Goal: Transaction & Acquisition: Purchase product/service

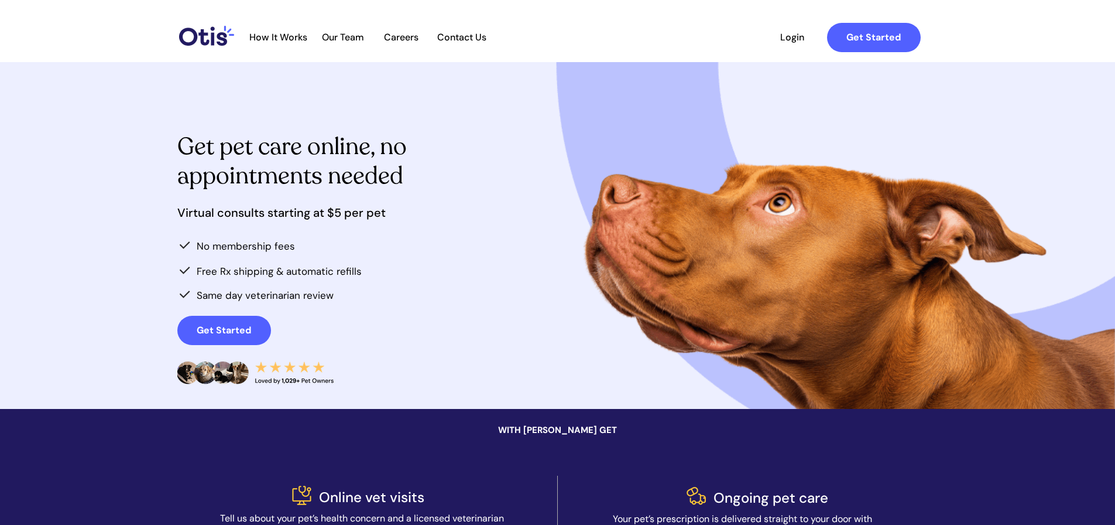
click at [786, 41] on span "Login" at bounding box center [793, 37] width 54 height 11
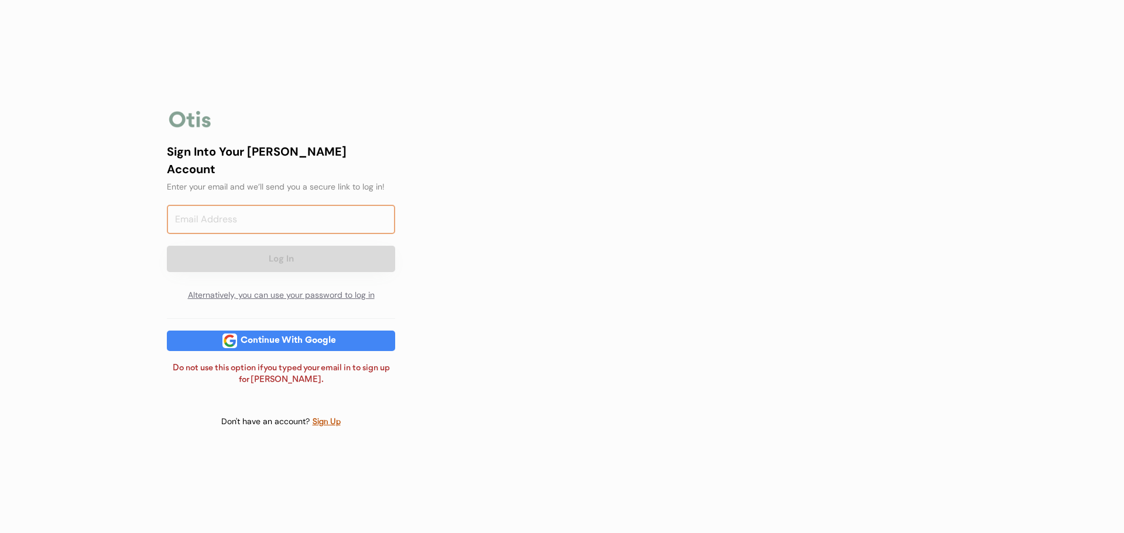
click at [309, 208] on input "email" at bounding box center [281, 219] width 228 height 29
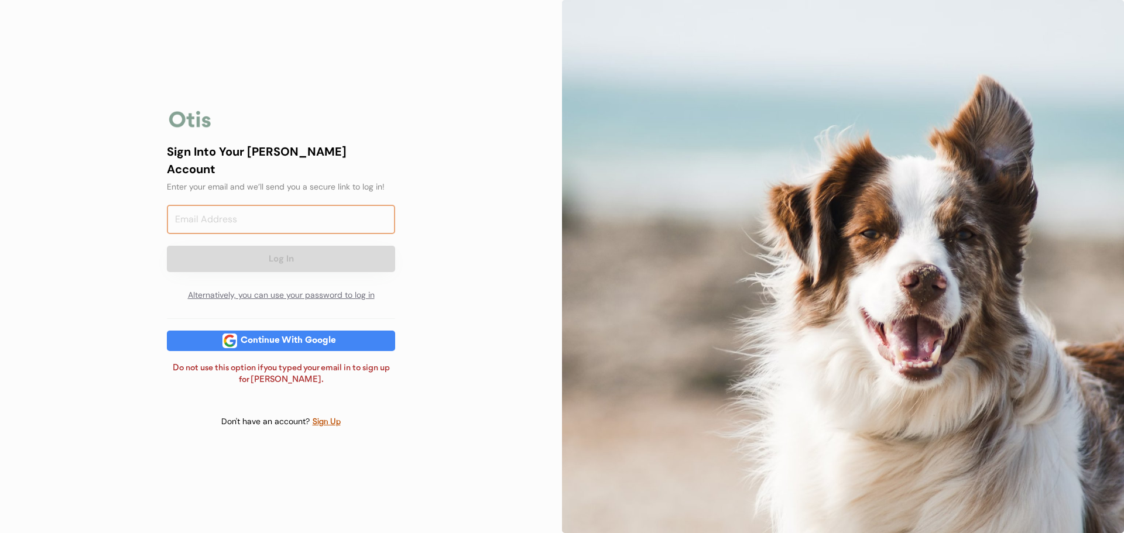
type input "saragracepaddock@gmail.com"
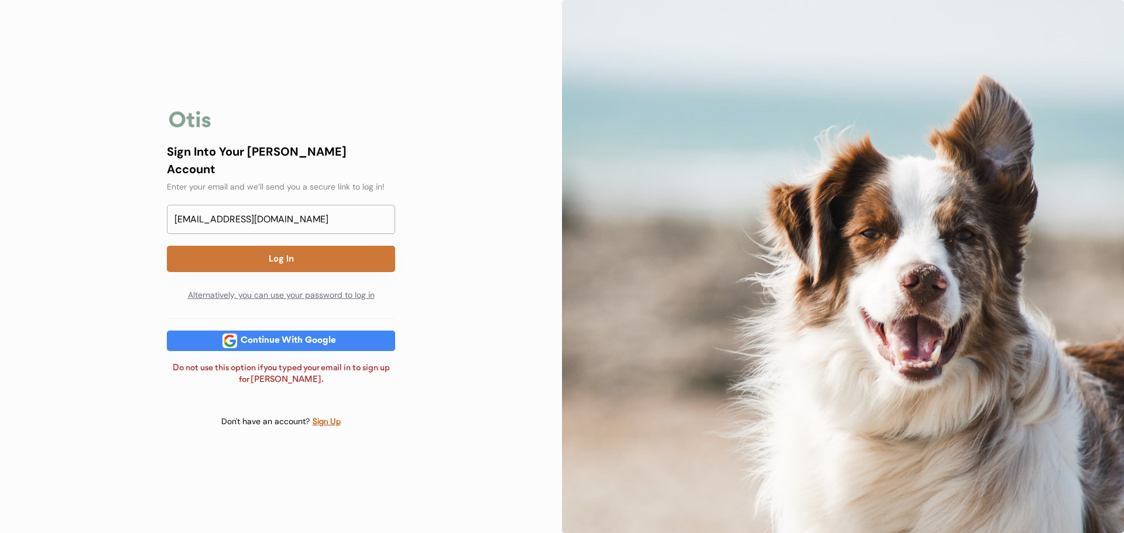
click at [309, 250] on button "Log In" at bounding box center [281, 259] width 228 height 26
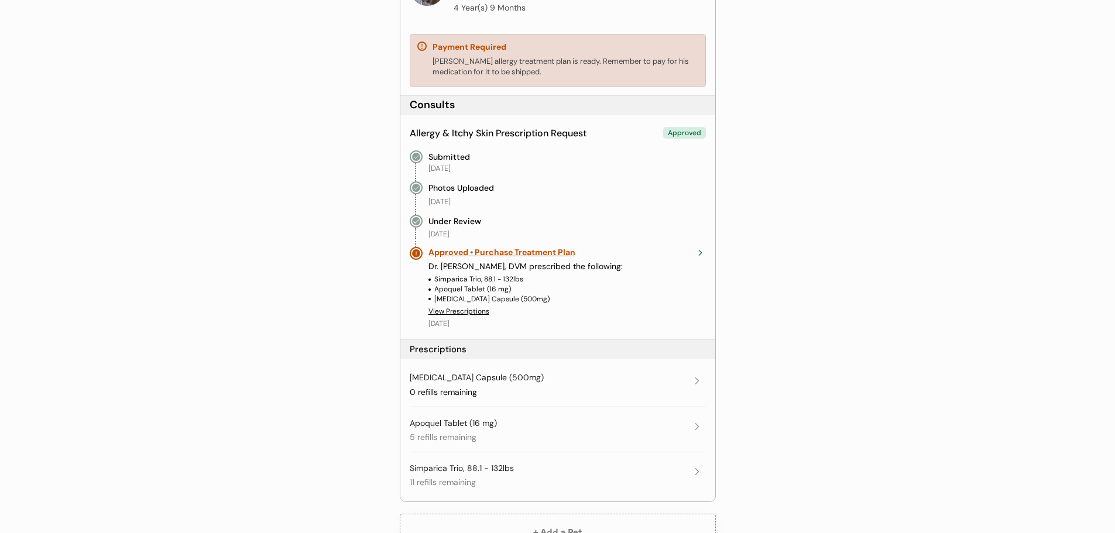
scroll to position [234, 0]
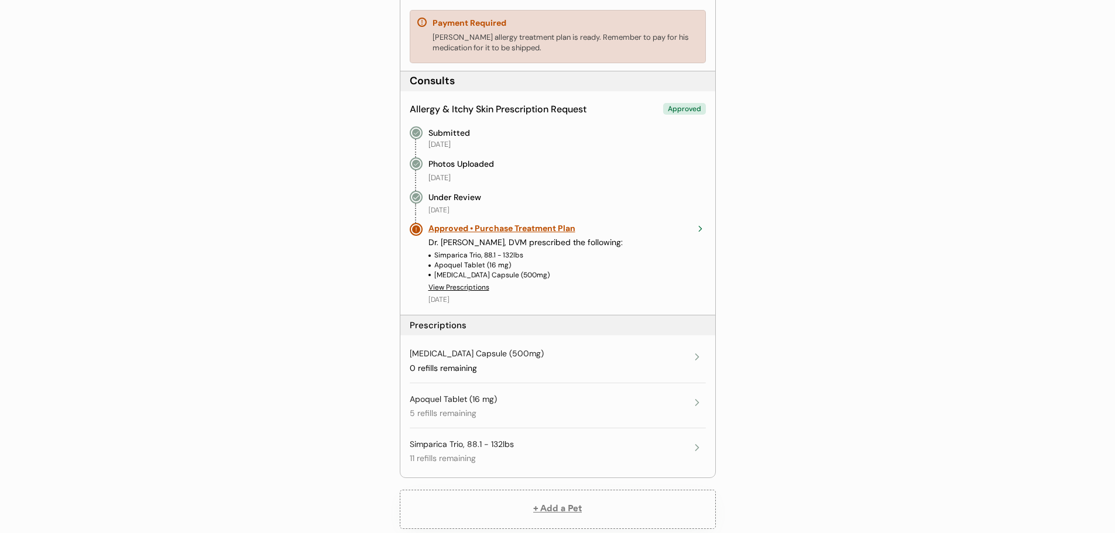
click at [482, 290] on div "View Prescriptions" at bounding box center [459, 288] width 61 height 10
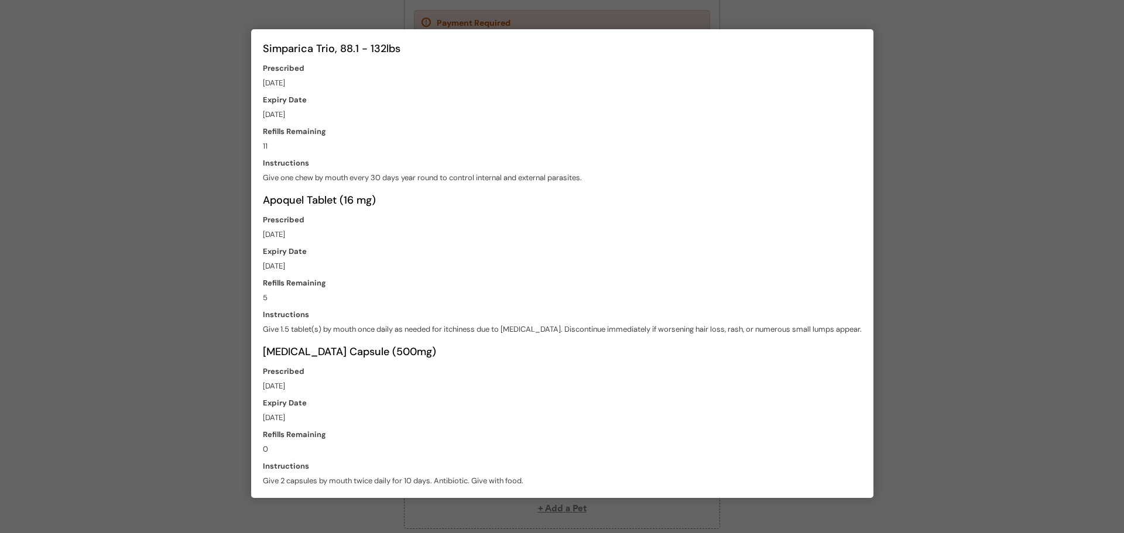
click at [922, 180] on div at bounding box center [562, 266] width 1124 height 533
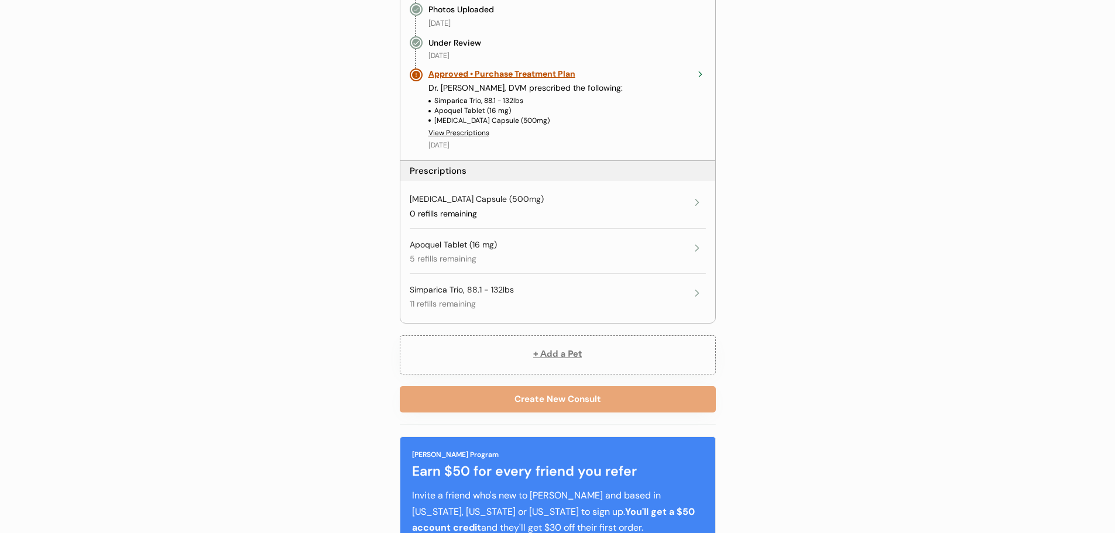
scroll to position [410, 0]
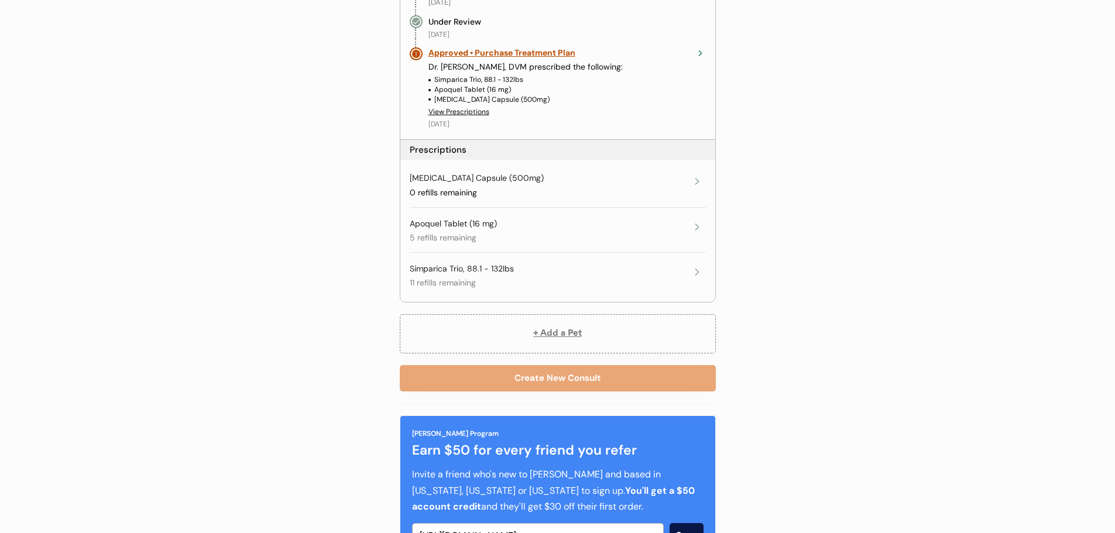
click at [502, 54] on div "Approved • Purchase Treatment Plan" at bounding box center [559, 53] width 260 height 12
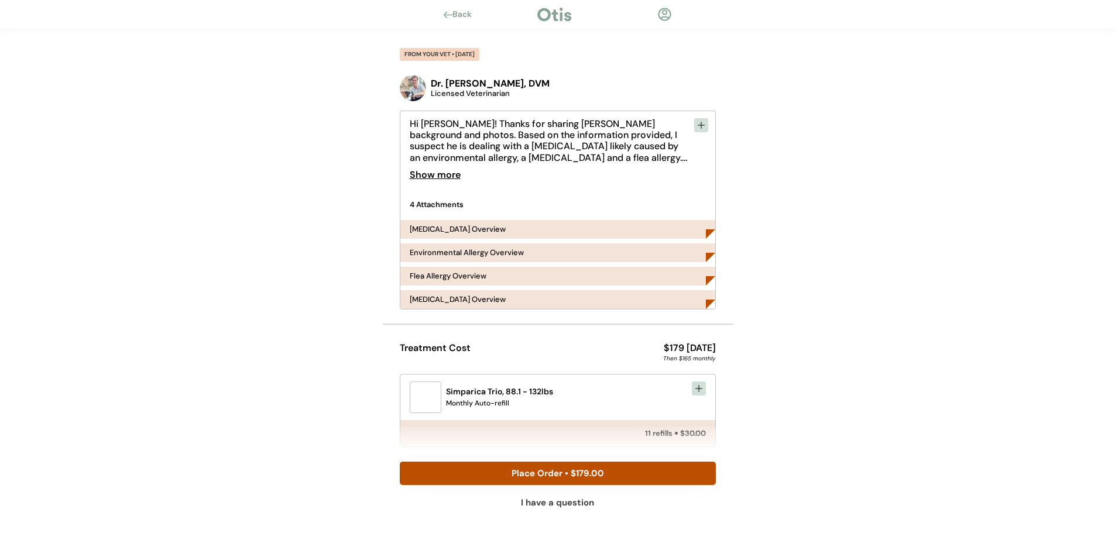
click at [779, 286] on div "Back FROM YOUR VET • JUL 29, 2025 Dr. Kit Warren, DVM Licensed Veterinarian Hi …" at bounding box center [557, 386] width 1115 height 773
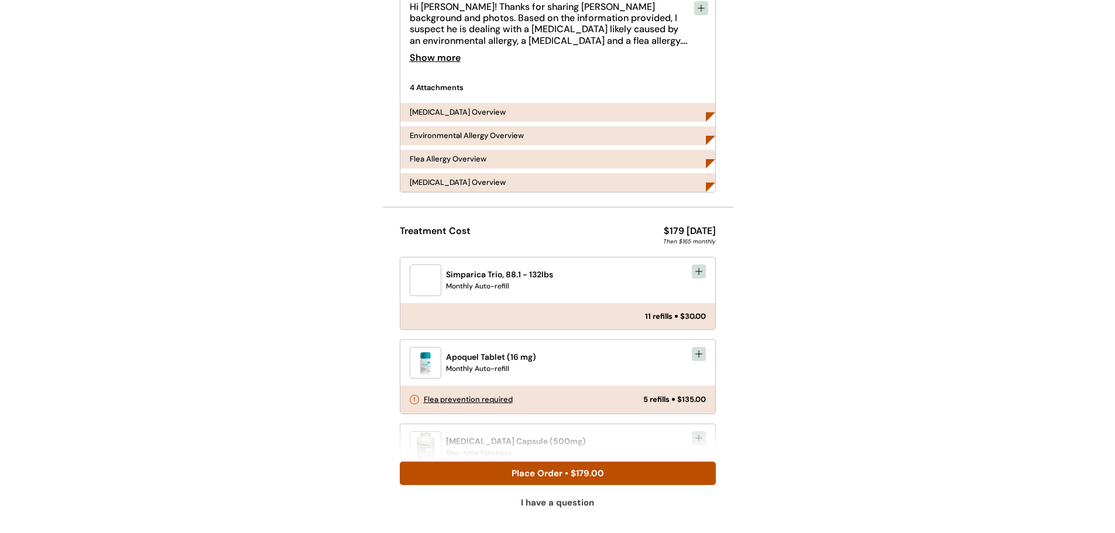
scroll to position [176, 0]
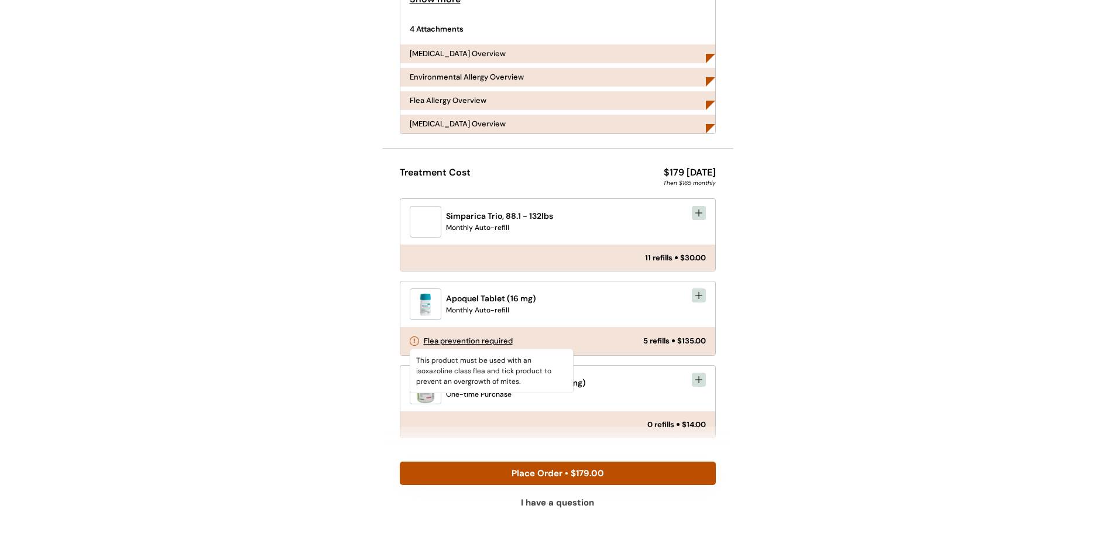
click at [494, 340] on div "Flea prevention required" at bounding box center [468, 341] width 89 height 8
click at [734, 354] on div "Back FROM YOUR VET • JUL 29, 2025 Dr. Kit Warren, DVM Licensed Veterinarian Hi …" at bounding box center [557, 210] width 1115 height 773
click at [539, 505] on div "I have a question" at bounding box center [557, 503] width 73 height 9
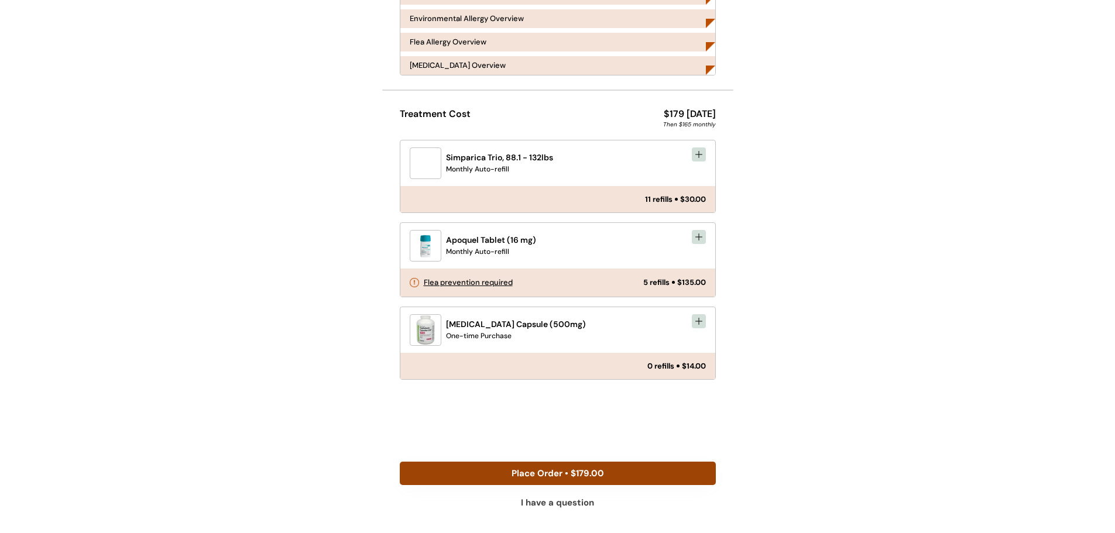
scroll to position [239, 0]
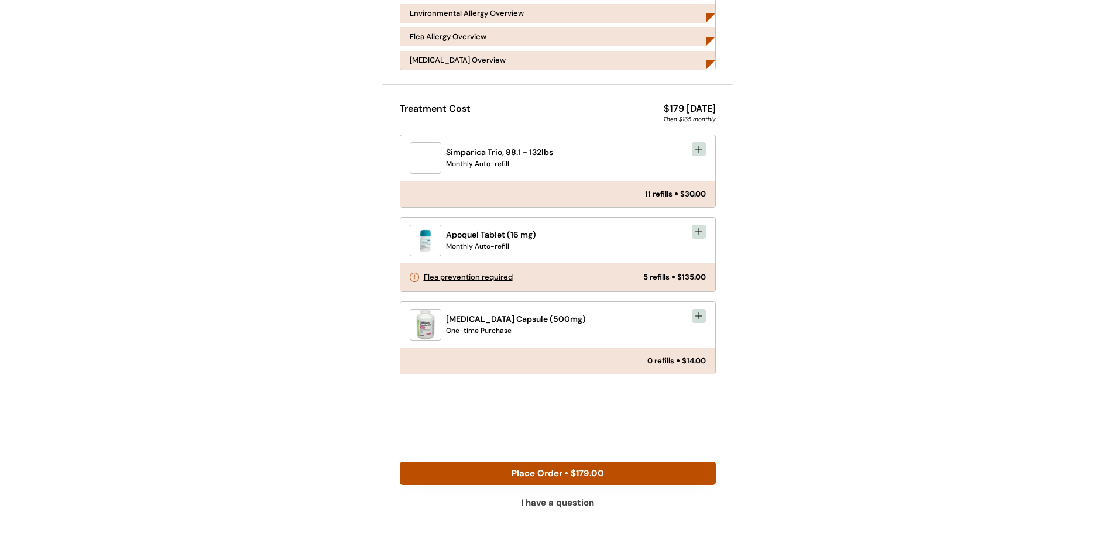
click at [557, 502] on div "I have a question" at bounding box center [557, 503] width 73 height 9
click at [766, 433] on div "Back FROM YOUR VET • JUL 29, 2025 Dr. Kit Warren, DVM Licensed Veterinarian Hi …" at bounding box center [557, 147] width 1115 height 773
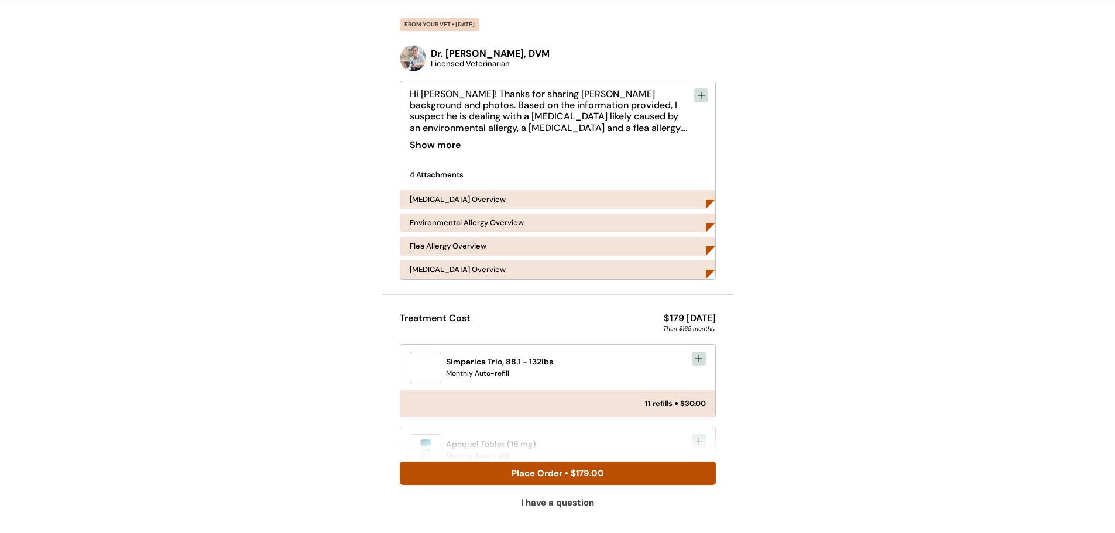
scroll to position [0, 0]
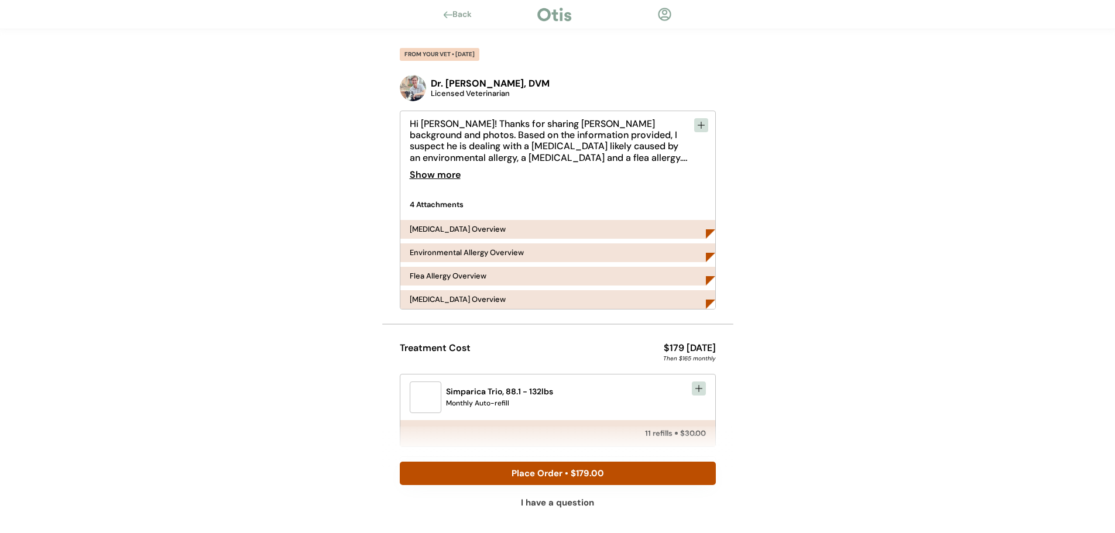
click at [575, 503] on div "I have a question" at bounding box center [557, 503] width 73 height 9
click at [540, 502] on div "I have a question" at bounding box center [557, 503] width 73 height 9
click at [348, 202] on div "Back FROM YOUR VET • [DATE] Dr. [PERSON_NAME], DVM Licensed Veterinarian Hi [PE…" at bounding box center [557, 386] width 1115 height 773
click at [709, 235] on img at bounding box center [710, 234] width 9 height 9
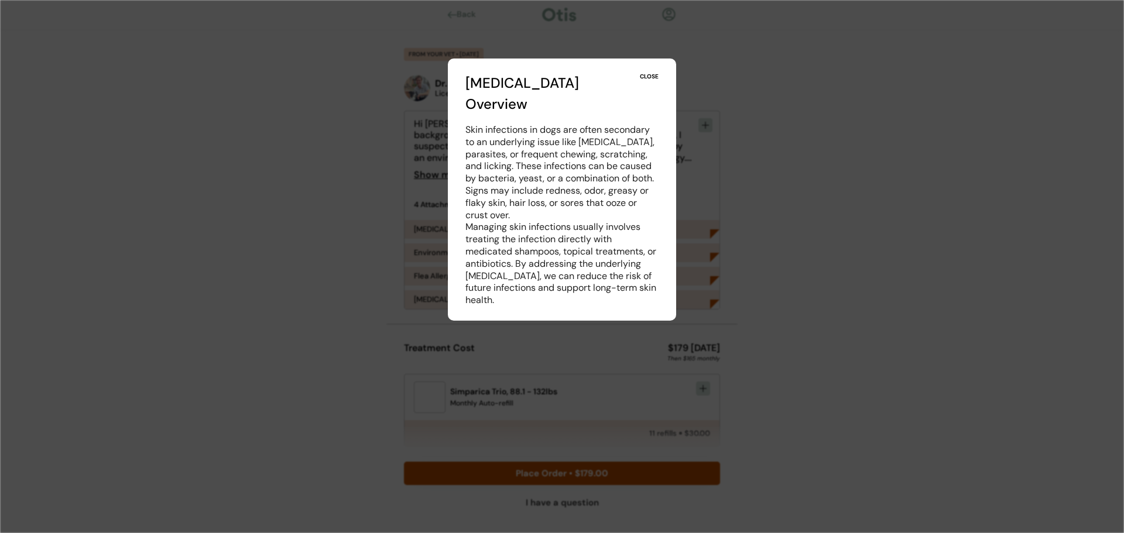
click at [651, 76] on div "CLOSE" at bounding box center [649, 77] width 19 height 8
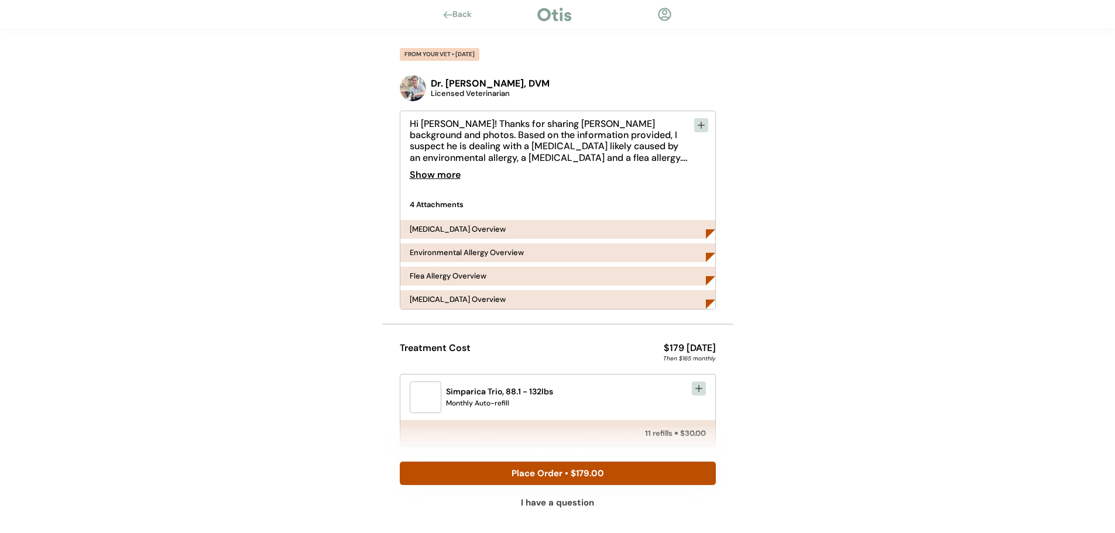
click at [703, 255] on div "Environmental Allergy Overview" at bounding box center [558, 253] width 315 height 19
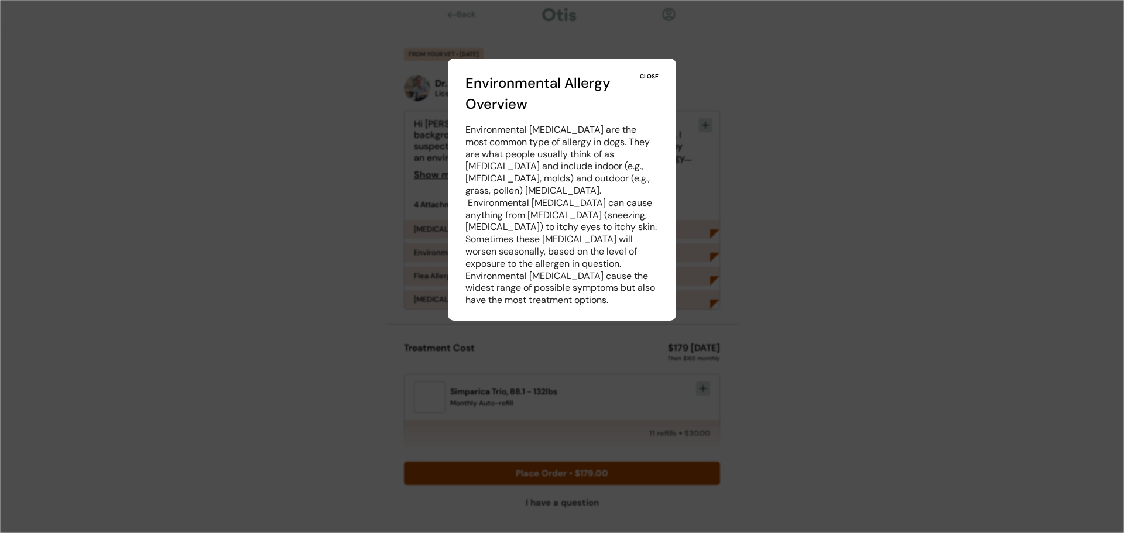
click at [646, 75] on div "CLOSE" at bounding box center [649, 77] width 19 height 8
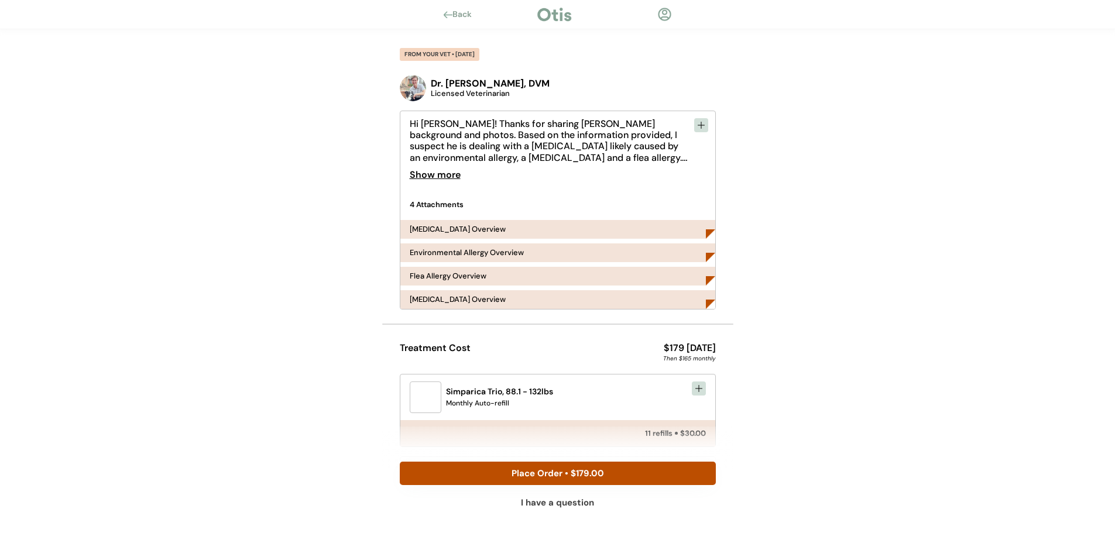
click at [612, 277] on div "Flea Allergy Overview" at bounding box center [558, 276] width 315 height 19
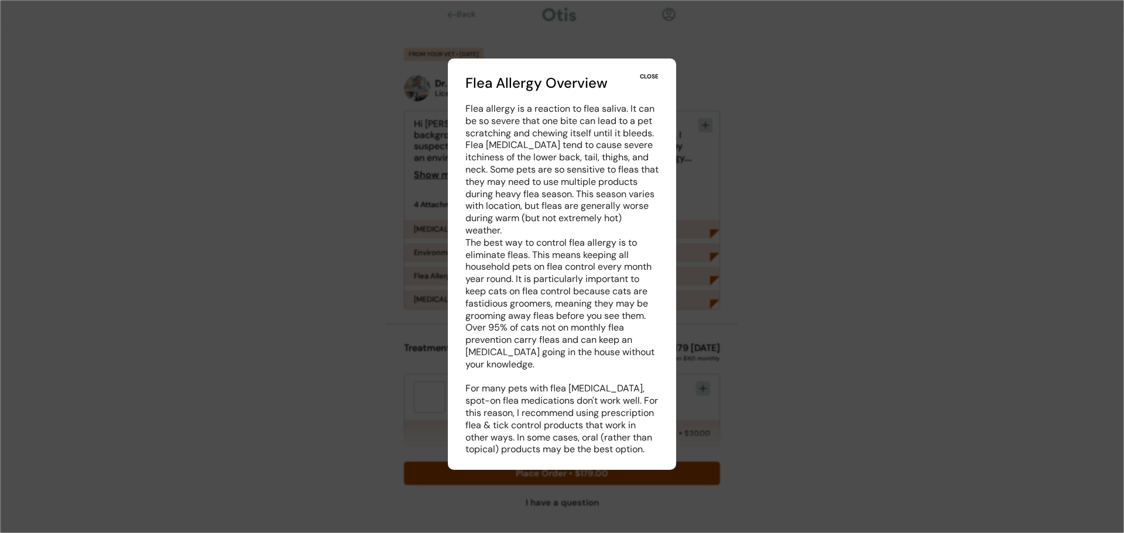
click at [656, 76] on div "CLOSE" at bounding box center [649, 77] width 19 height 8
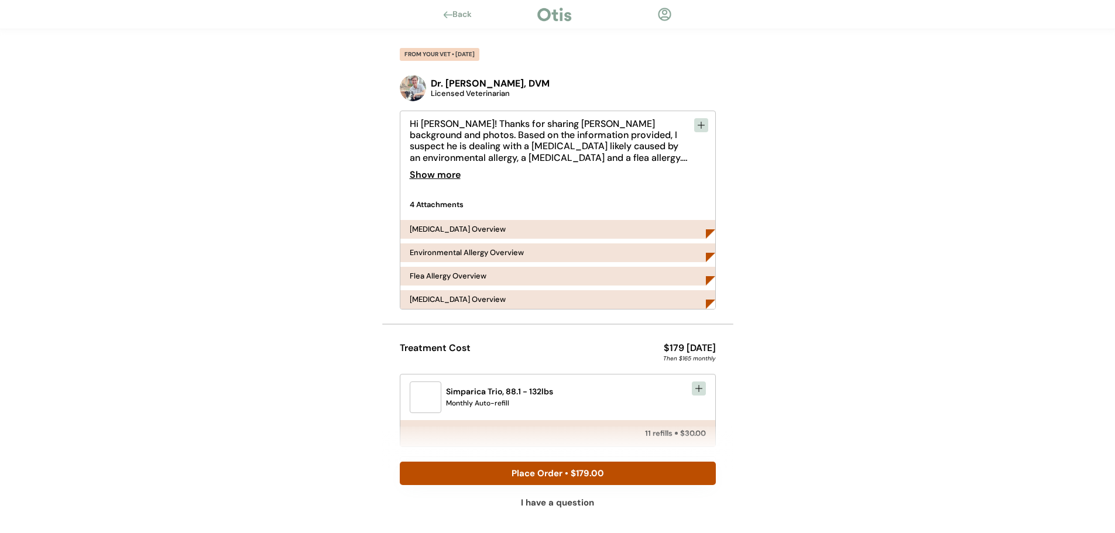
click at [776, 287] on div "Back FROM YOUR VET • JUL 29, 2025 Dr. Kit Warren, DVM Licensed Veterinarian Hi …" at bounding box center [557, 386] width 1115 height 773
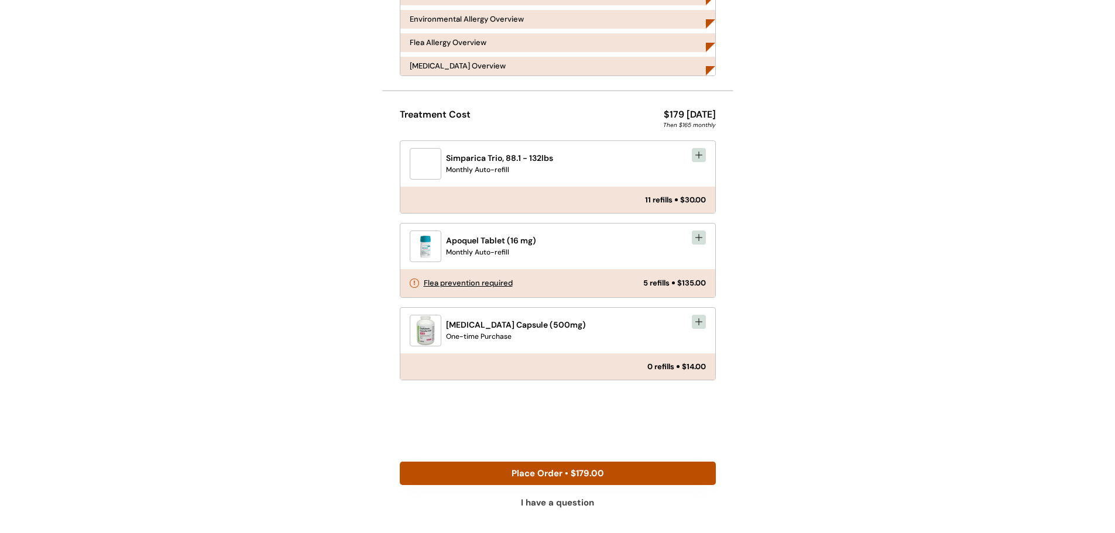
scroll to position [234, 0]
click at [474, 249] on div "Monthly Auto-refill" at bounding box center [477, 252] width 63 height 11
click at [480, 282] on div "Flea prevention required" at bounding box center [468, 283] width 89 height 8
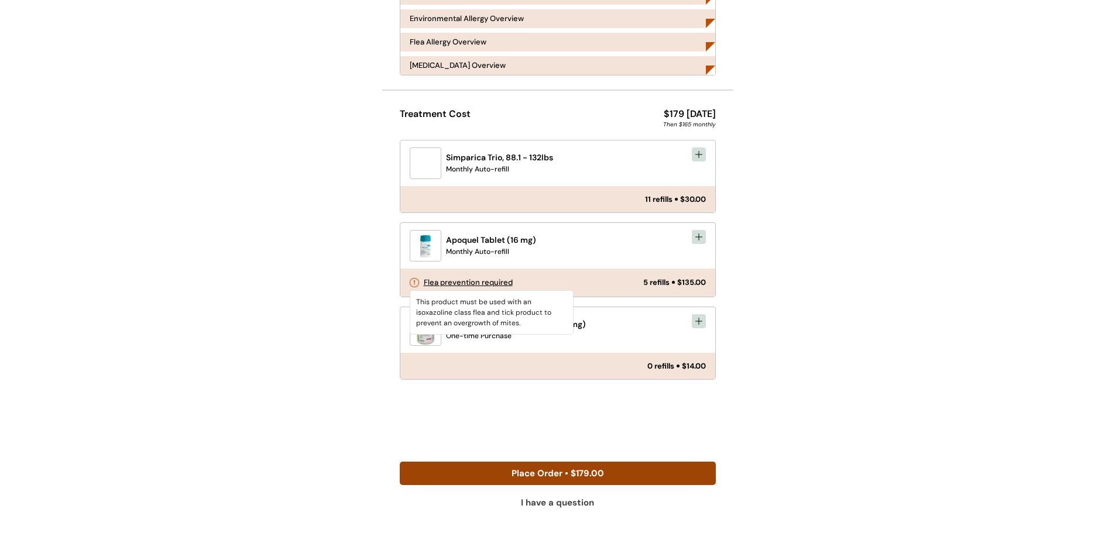
click at [620, 473] on button "Place Order • $179.00" at bounding box center [558, 473] width 316 height 23
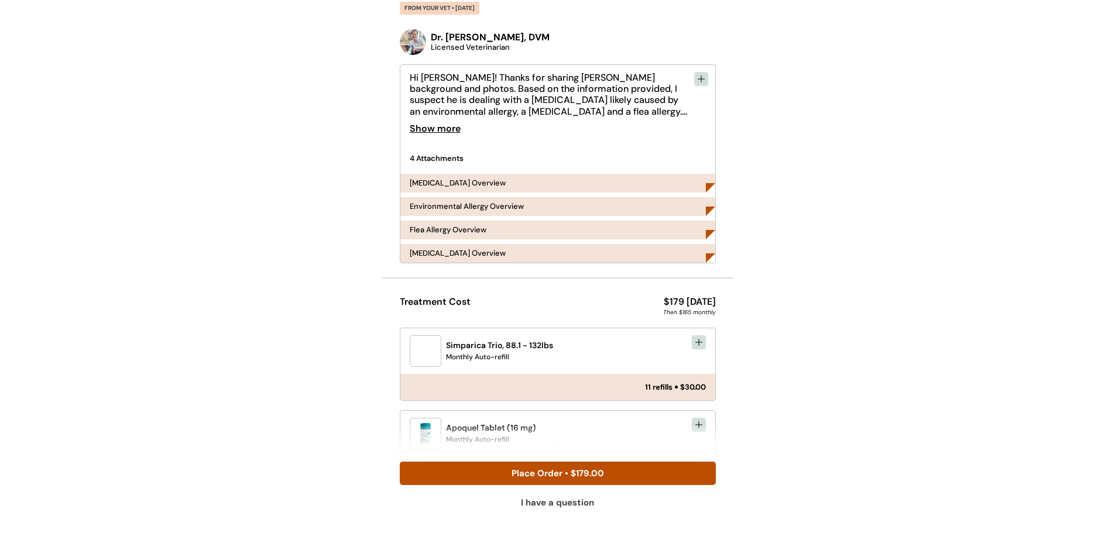
scroll to position [117, 0]
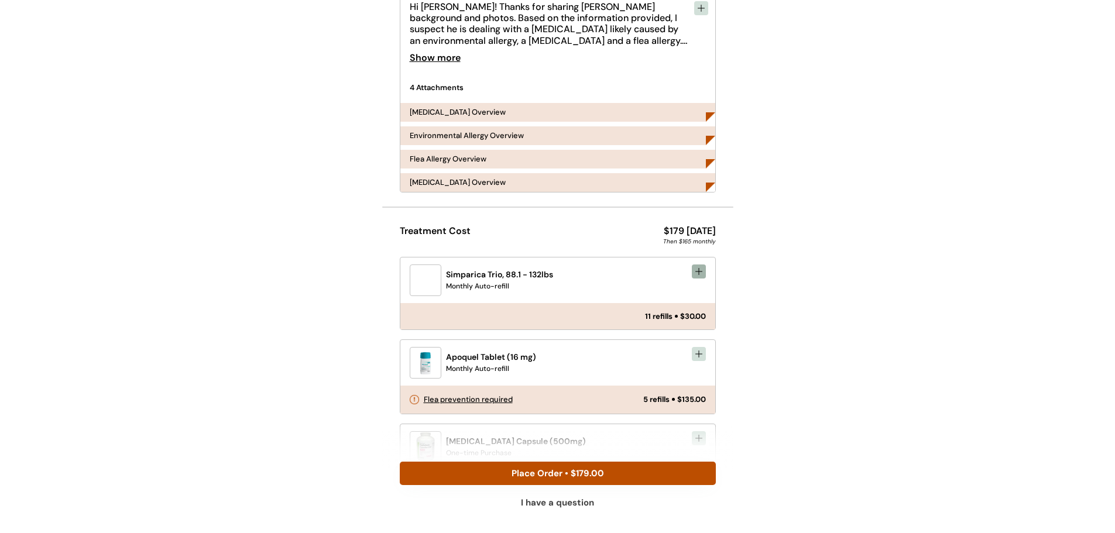
click at [700, 274] on icon at bounding box center [698, 271] width 9 height 9
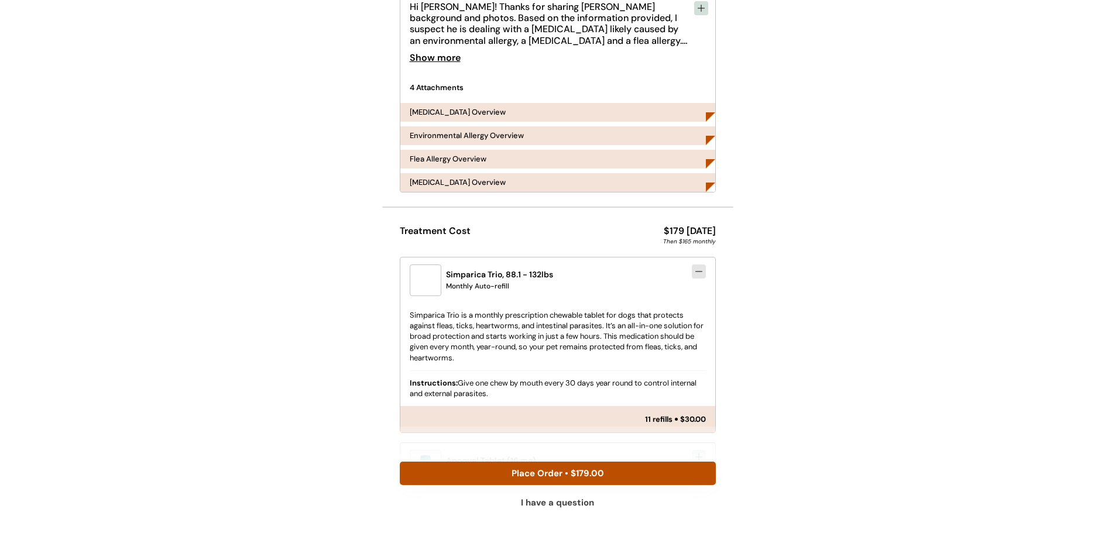
click at [753, 352] on div "Back FROM YOUR VET • [DATE] Dr. [PERSON_NAME], DVM Licensed Veterinarian Hi [PE…" at bounding box center [557, 321] width 1115 height 876
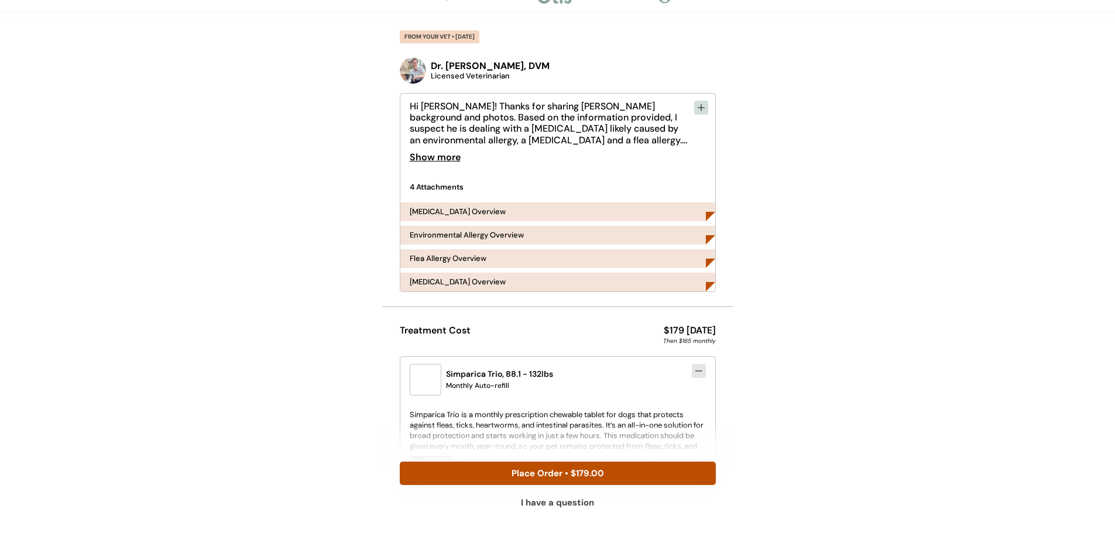
scroll to position [0, 0]
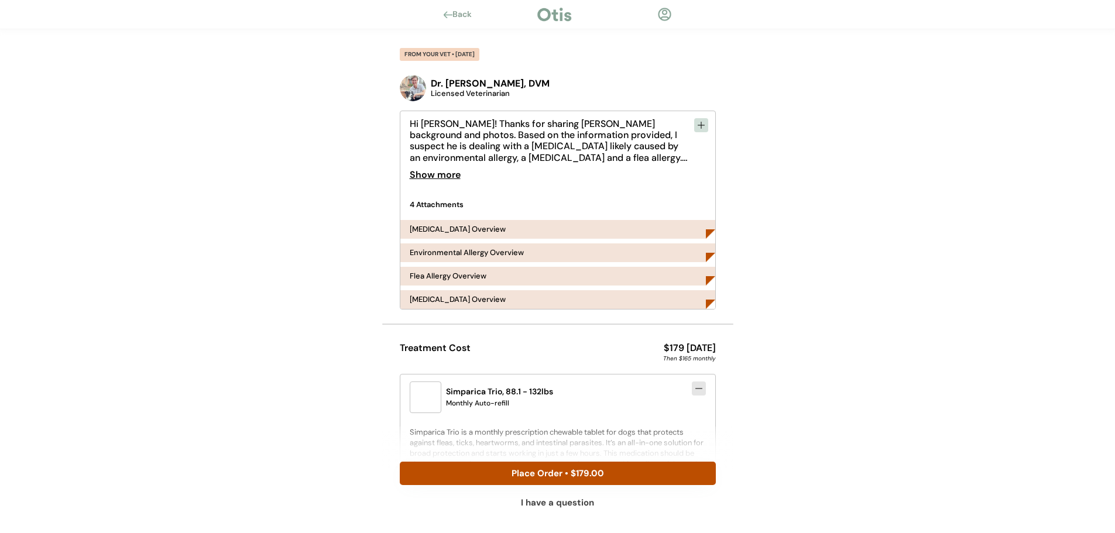
click at [457, 15] on div "Back" at bounding box center [466, 15] width 26 height 12
click at [779, 364] on div "Back FROM YOUR VET • [DATE] Dr. [PERSON_NAME], DVM Licensed Veterinarian Hi [PE…" at bounding box center [557, 386] width 1115 height 773
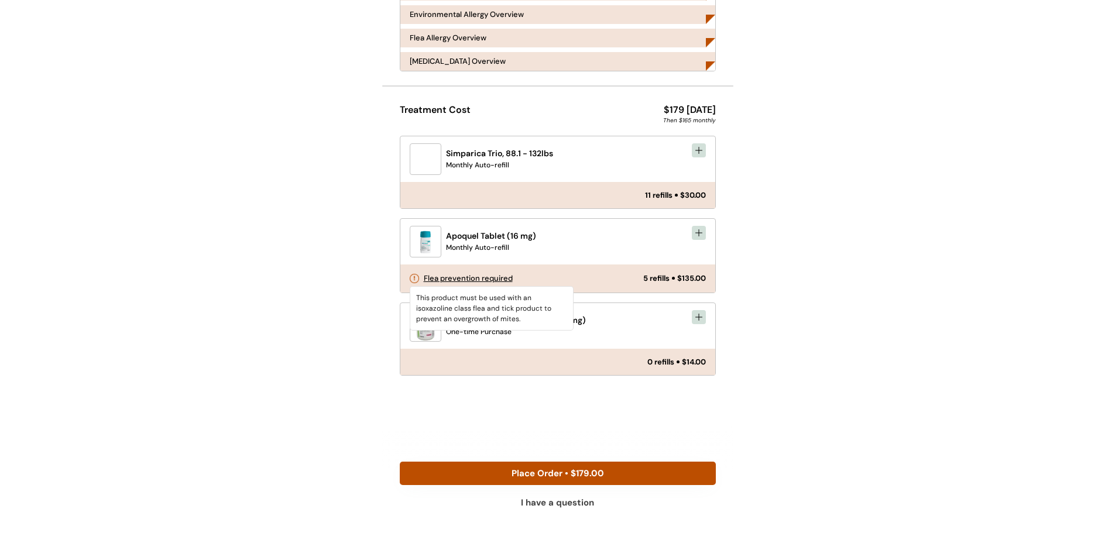
scroll to position [239, 0]
click at [592, 506] on div "I have a question" at bounding box center [557, 503] width 73 height 9
click at [557, 506] on div "I have a question" at bounding box center [557, 503] width 73 height 9
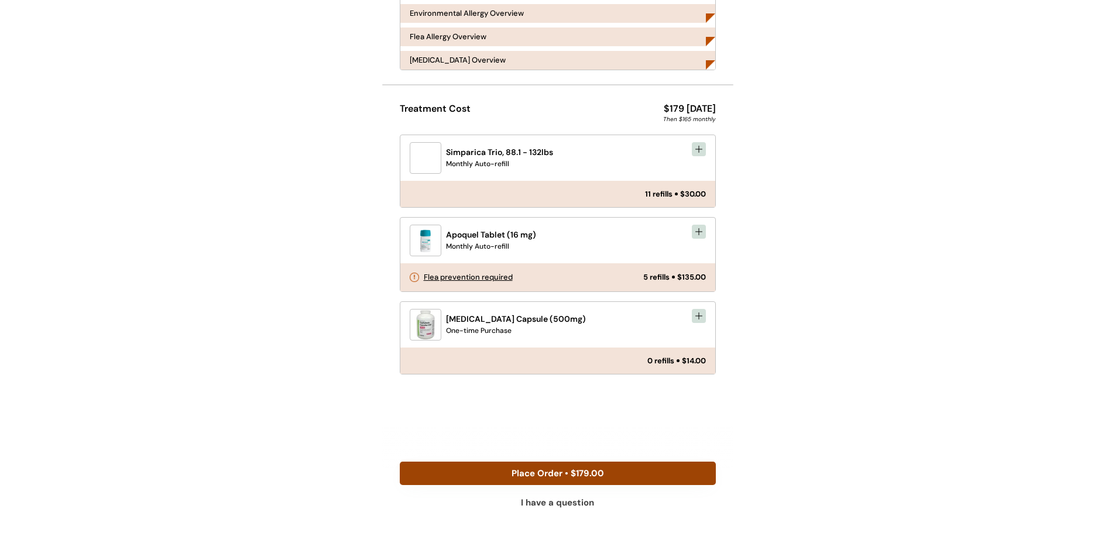
click at [627, 471] on button "Place Order • $179.00" at bounding box center [558, 473] width 316 height 23
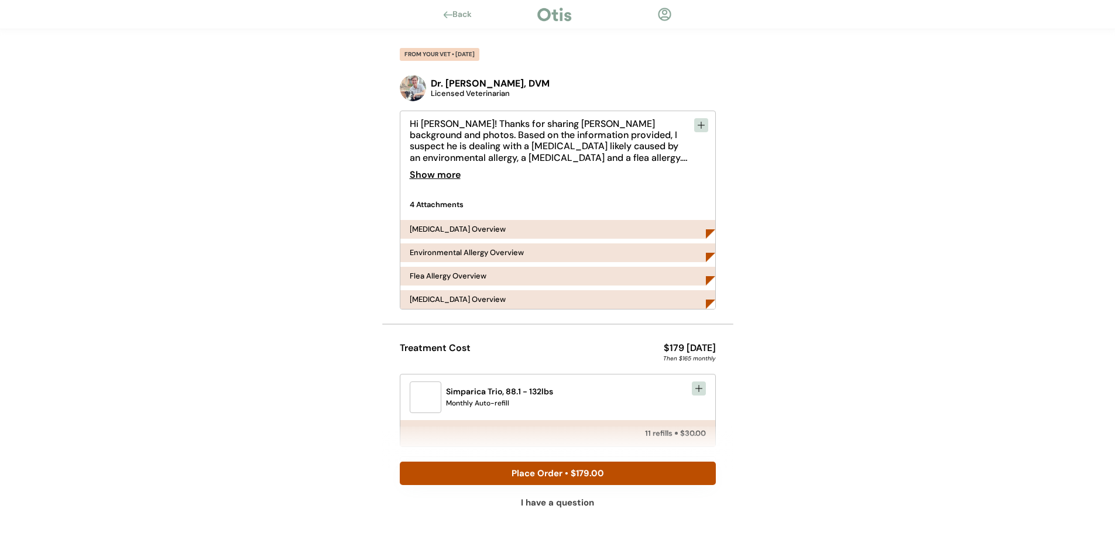
click at [665, 11] on div at bounding box center [665, 14] width 15 height 15
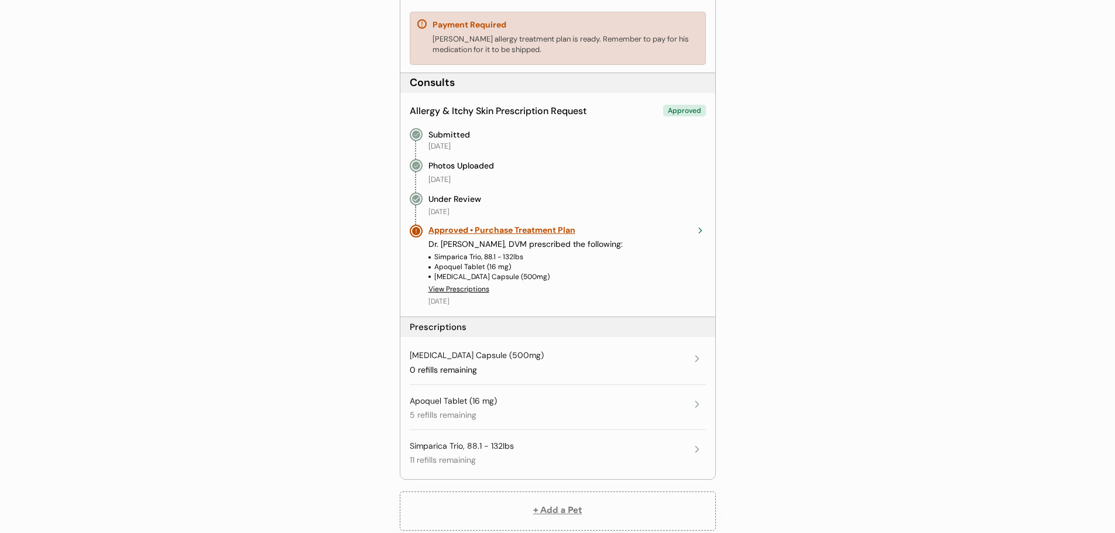
scroll to position [234, 0]
click at [466, 289] on div "View Prescriptions" at bounding box center [459, 288] width 61 height 10
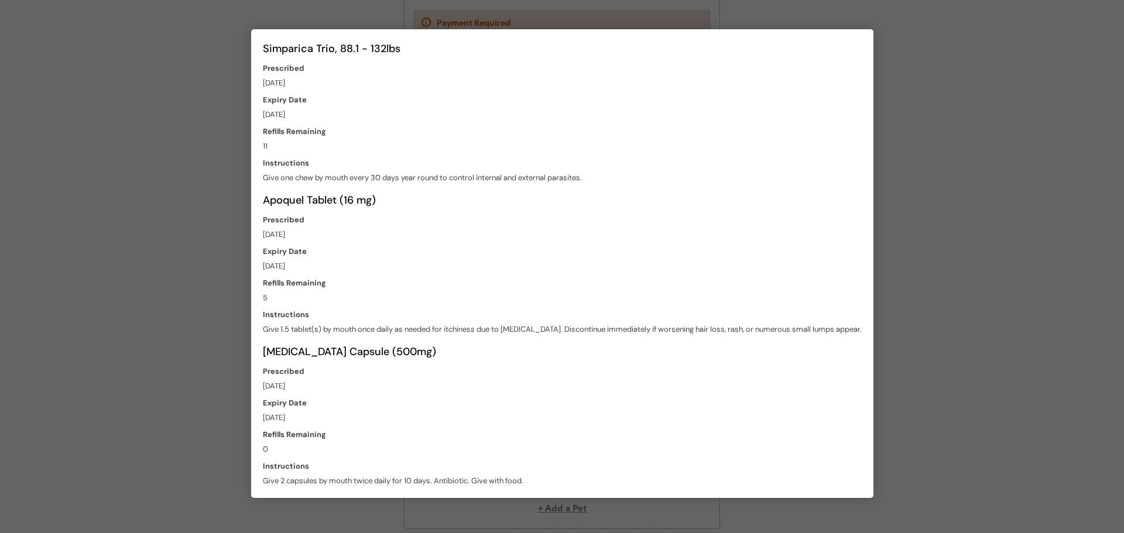
click at [905, 136] on div at bounding box center [562, 266] width 1124 height 533
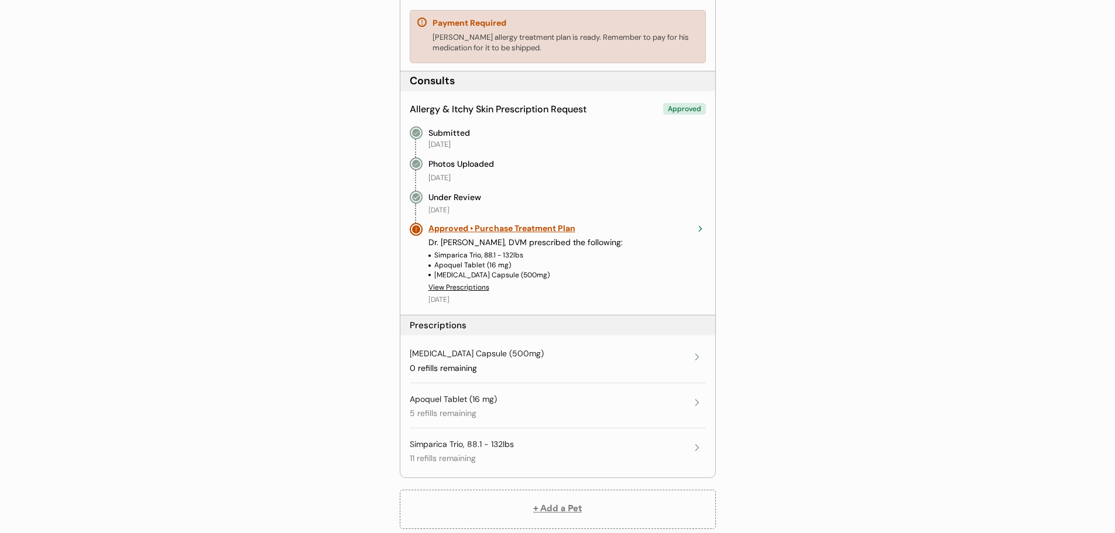
click at [697, 357] on icon at bounding box center [698, 357] width 12 height 12
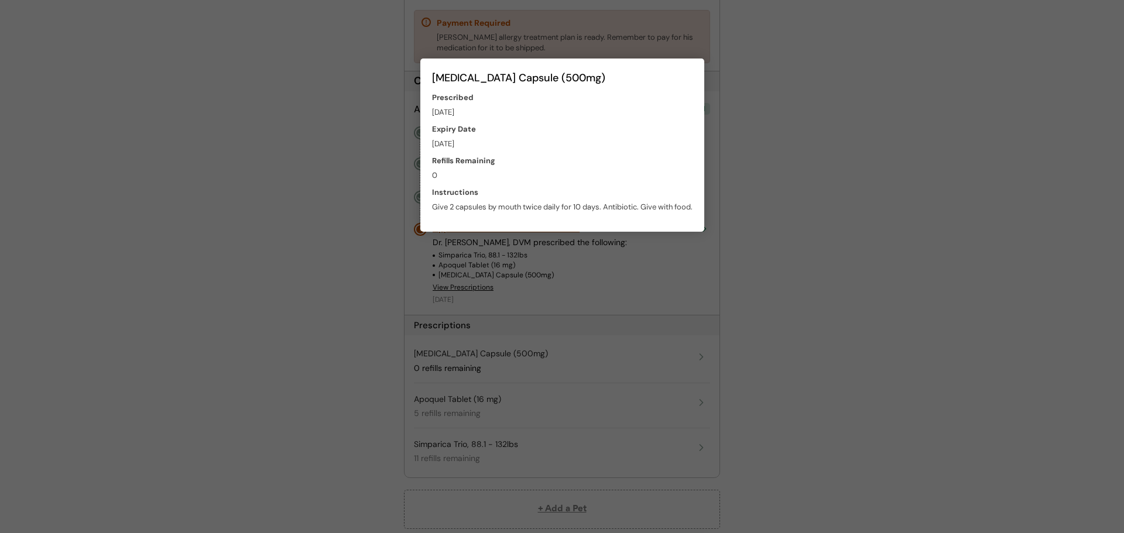
click at [780, 237] on div at bounding box center [562, 266] width 1124 height 533
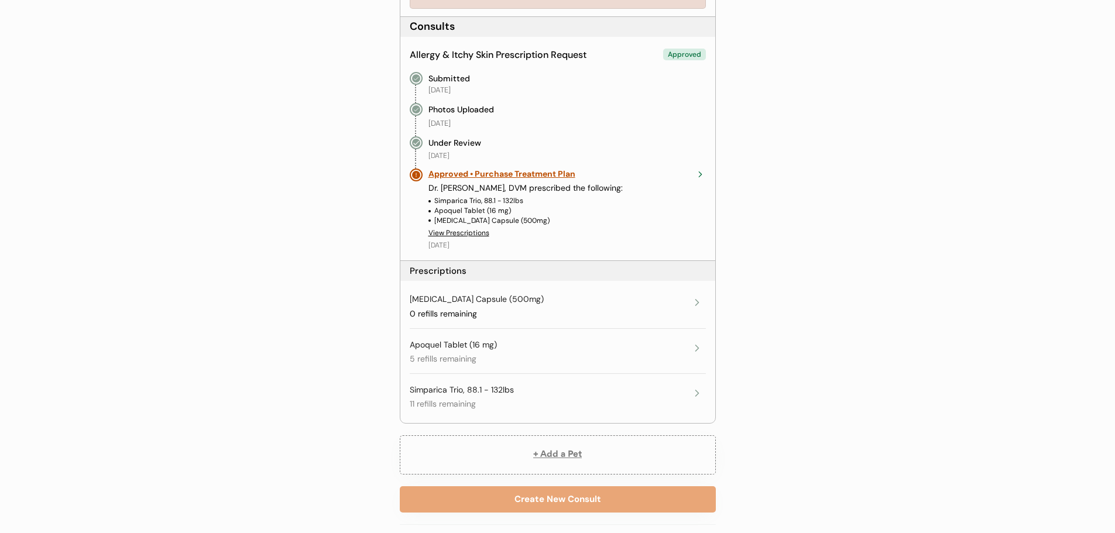
scroll to position [351, 0]
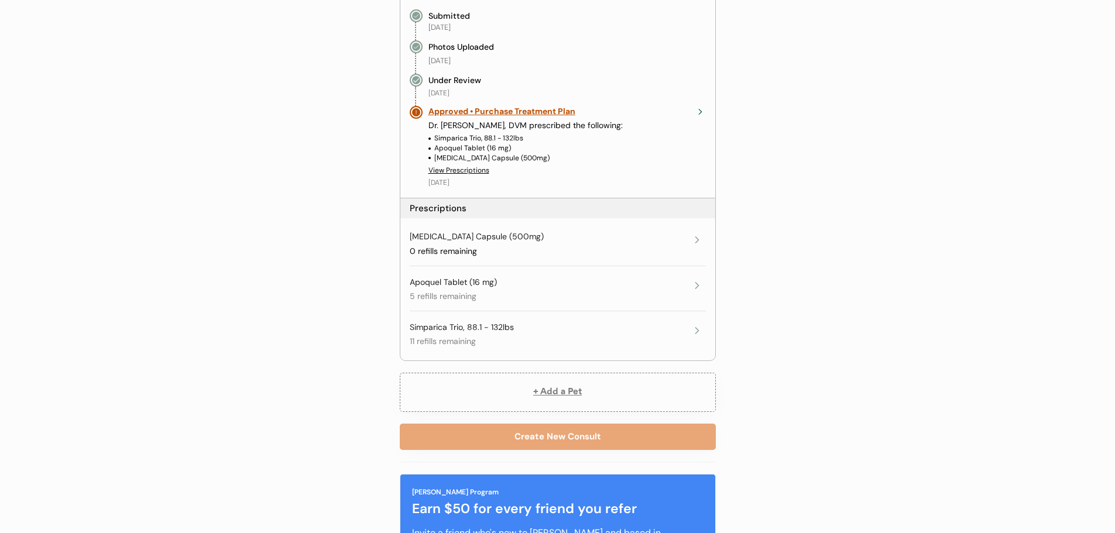
click at [694, 331] on icon at bounding box center [698, 331] width 12 height 12
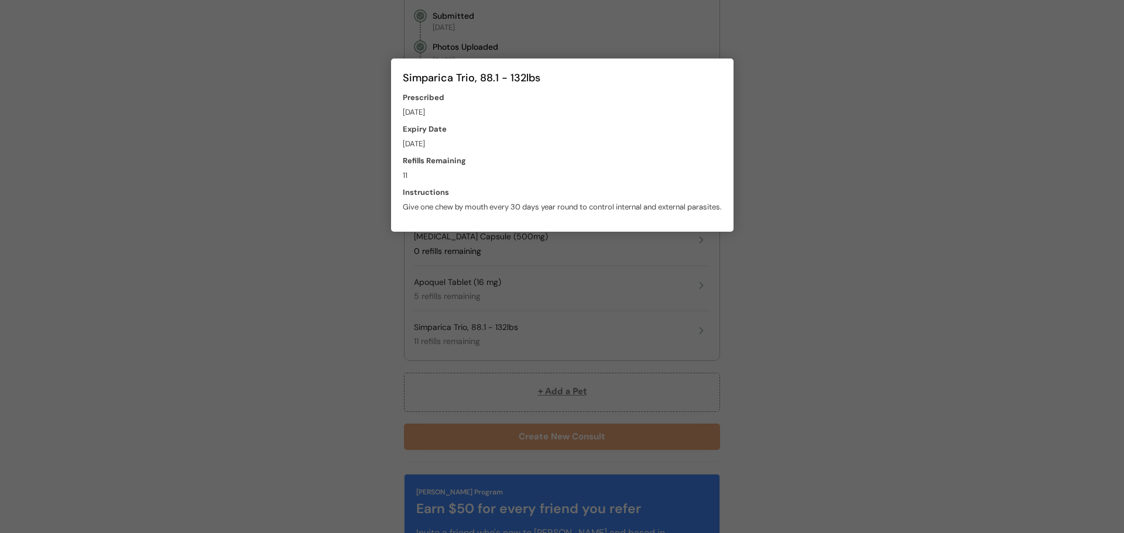
click at [742, 250] on div at bounding box center [562, 266] width 1124 height 533
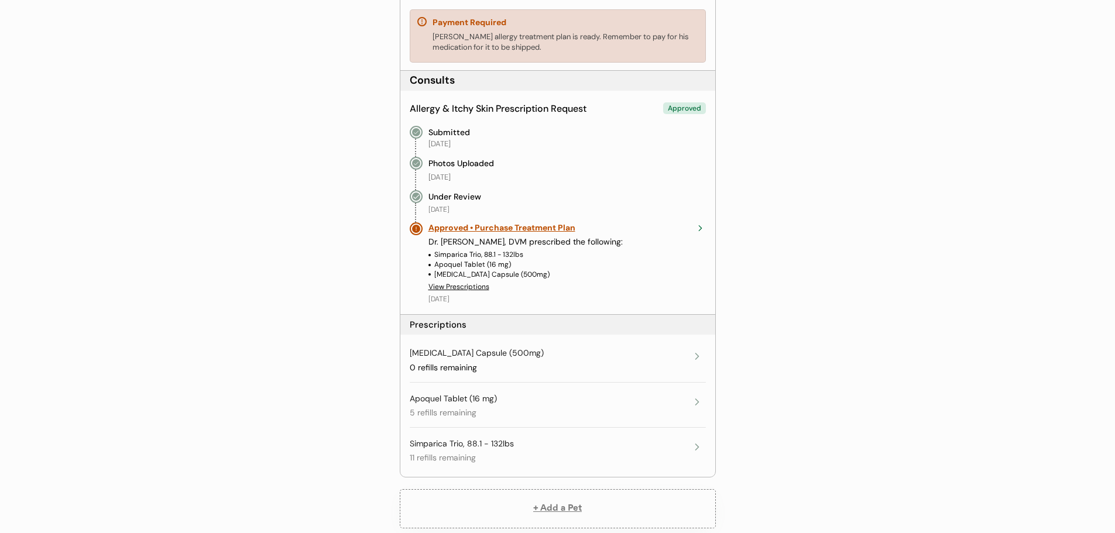
scroll to position [234, 0]
click at [474, 45] on div "Hunter's allergy treatment plan is ready. Remember to pay for his medication fo…" at bounding box center [566, 42] width 266 height 21
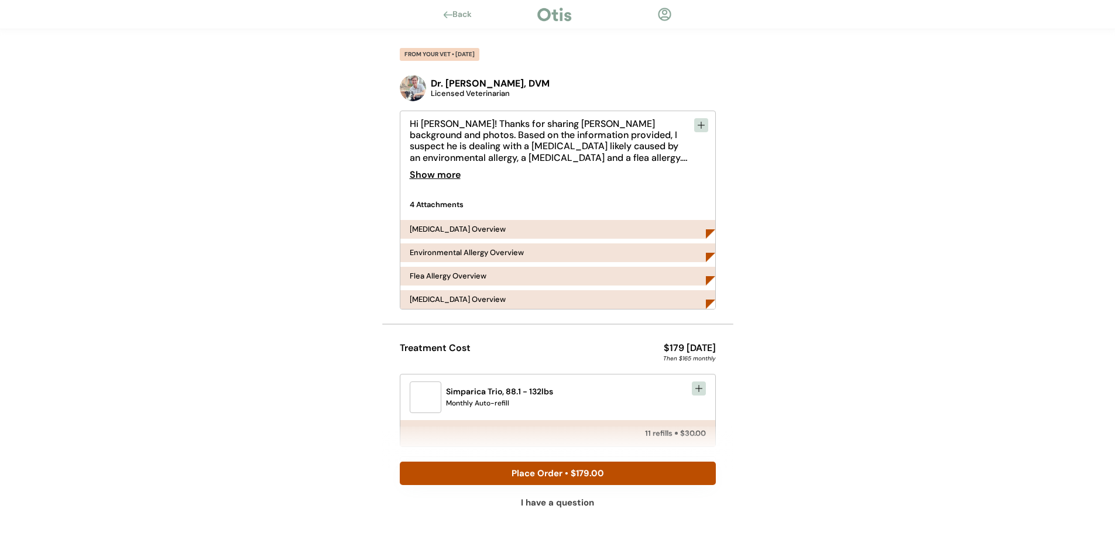
click at [434, 177] on div "Show more" at bounding box center [435, 174] width 51 height 23
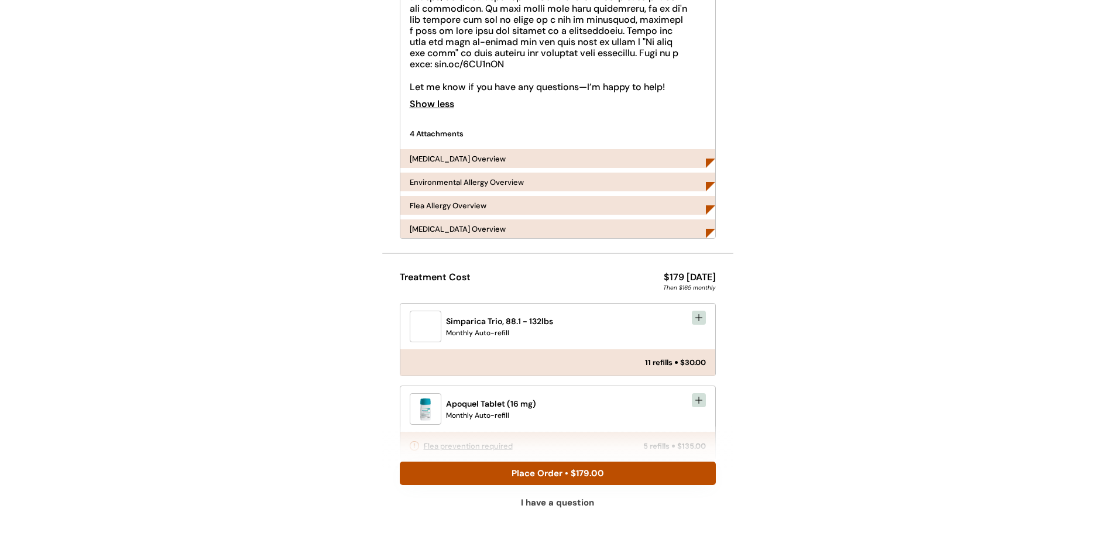
scroll to position [586, 0]
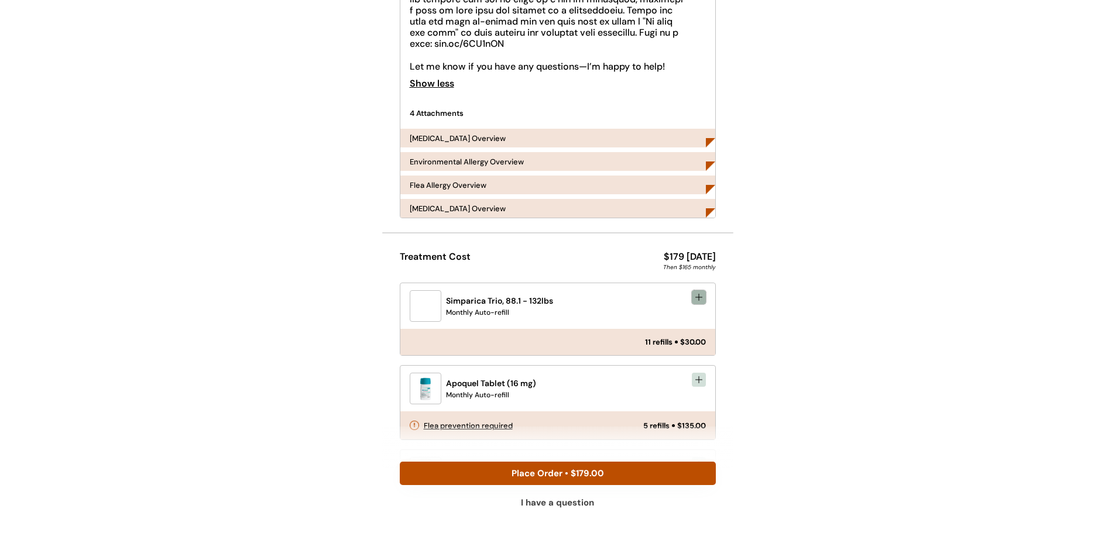
click at [699, 293] on icon at bounding box center [698, 297] width 9 height 9
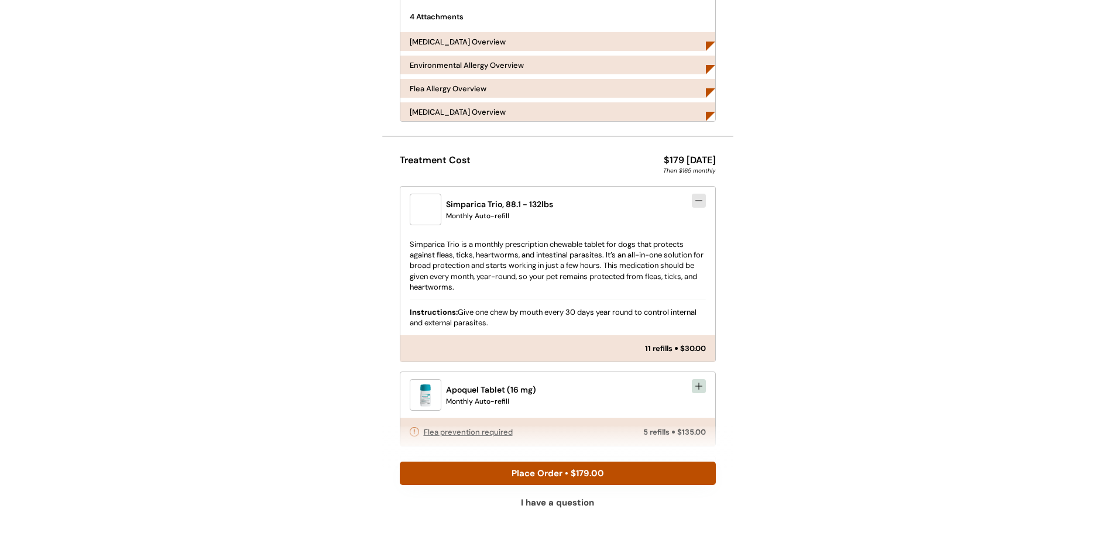
scroll to position [703, 0]
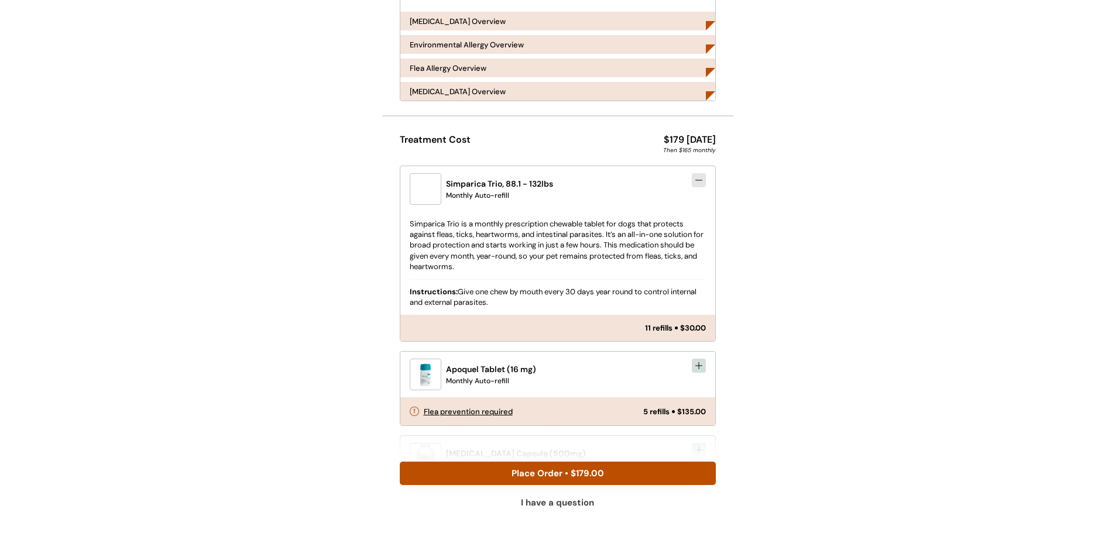
drag, startPoint x: 629, startPoint y: 360, endPoint x: 810, endPoint y: 396, distance: 185.1
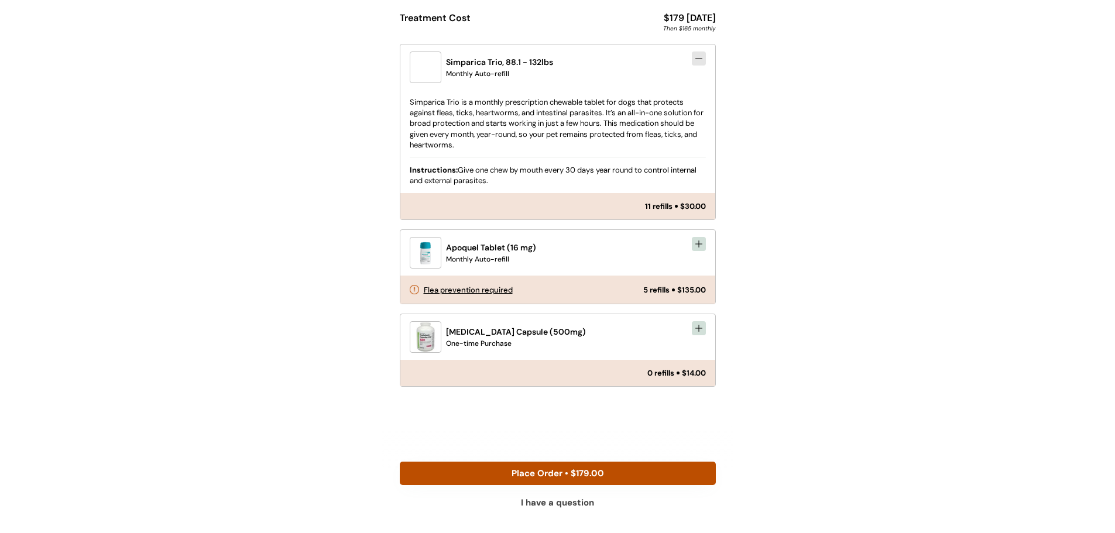
scroll to position [826, 0]
click at [559, 501] on div "I have a question" at bounding box center [557, 503] width 73 height 9
click at [600, 476] on button "Place Order • $179.00" at bounding box center [558, 473] width 316 height 23
